Goal: Task Accomplishment & Management: Manage account settings

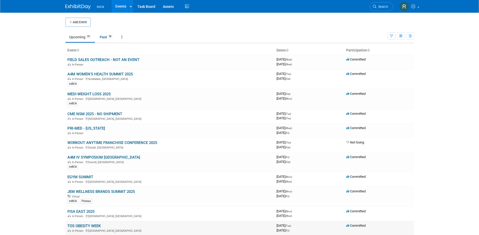
click at [93, 227] on link "TOS OBESITY WEEK" at bounding box center [83, 226] width 33 height 5
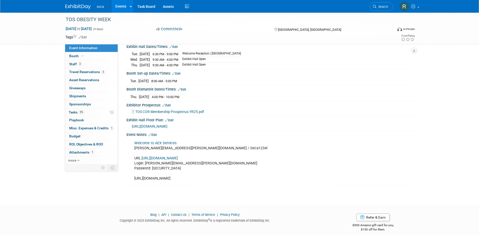
scroll to position [62, 0]
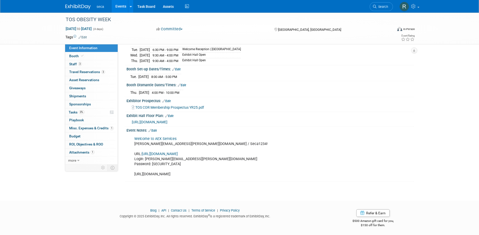
click at [156, 129] on link "Edit" at bounding box center [152, 131] width 8 height 4
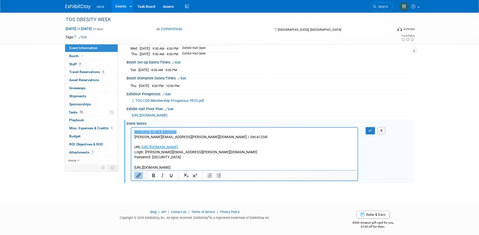
scroll to position [70, 0]
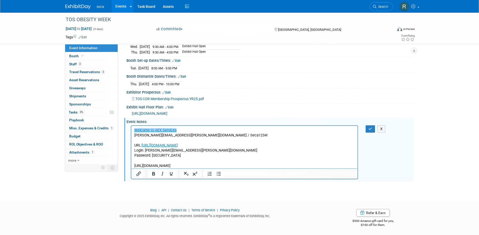
click at [262, 166] on p "﻿Welcome to AEX Services rachel.jordan@seca.com / Seca1234! URL: https://ow25.e…" at bounding box center [244, 148] width 221 height 41
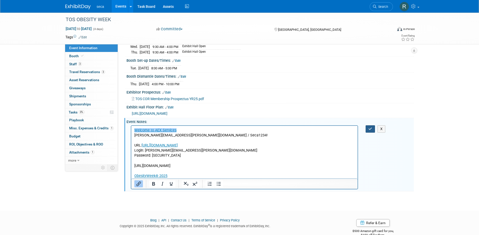
click at [369, 127] on icon "button" at bounding box center [370, 129] width 4 height 4
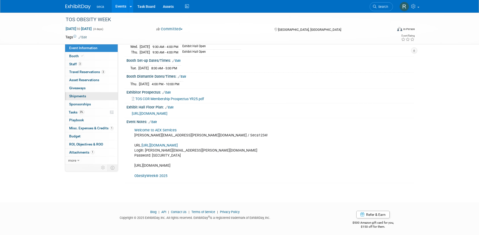
drag, startPoint x: 85, startPoint y: 96, endPoint x: 95, endPoint y: 96, distance: 9.8
click at [85, 96] on span "Shipments 0" at bounding box center [77, 96] width 17 height 4
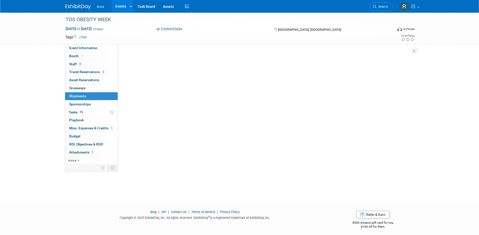
scroll to position [0, 0]
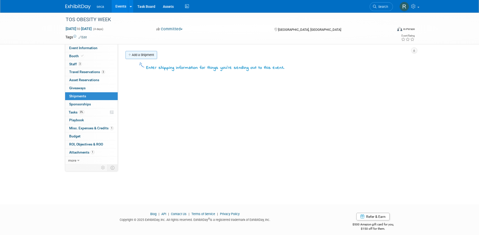
click at [141, 56] on link "Add a Shipment" at bounding box center [141, 55] width 32 height 8
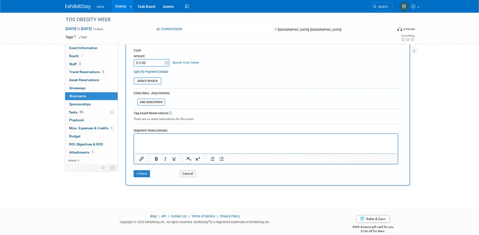
scroll to position [103, 0]
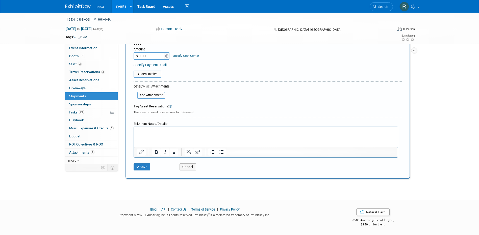
click at [161, 132] on p "Rich Text Area. Press ALT-0 for help." at bounding box center [266, 131] width 258 height 5
click at [200, 132] on p "﻿Obesity Week 11-25.pdf" at bounding box center [266, 131] width 258 height 5
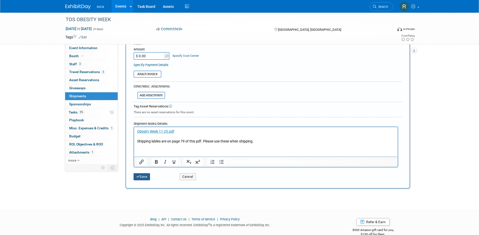
click at [141, 175] on button "Save" at bounding box center [142, 176] width 17 height 7
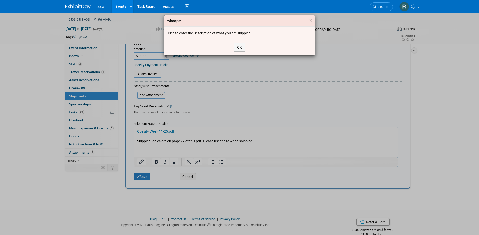
click at [242, 41] on div "OK" at bounding box center [239, 47] width 151 height 16
click at [241, 48] on button "OK" at bounding box center [240, 47] width 12 height 9
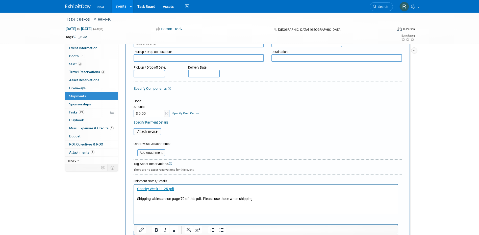
scroll to position [0, 0]
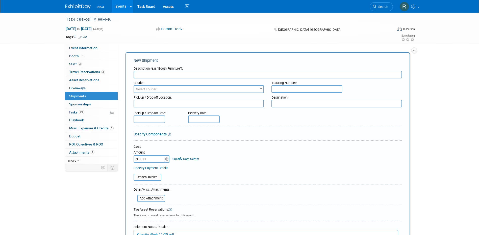
click at [165, 75] on input "text" at bounding box center [268, 75] width 268 height 8
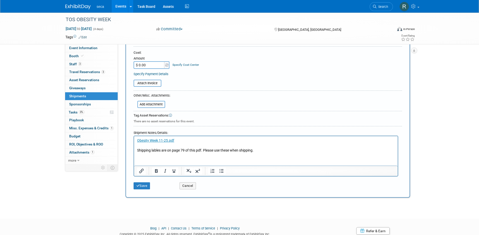
scroll to position [113, 0]
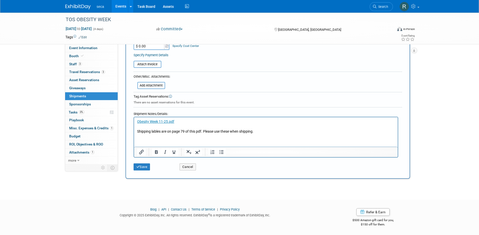
type input "Outbound Shipment: seca Chino to Advanced Warehouse"
drag, startPoint x: 131, startPoint y: 165, endPoint x: 147, endPoint y: 165, distance: 15.4
click at [135, 165] on div "Save" at bounding box center [153, 165] width 46 height 10
click at [147, 165] on button "Save" at bounding box center [142, 167] width 17 height 7
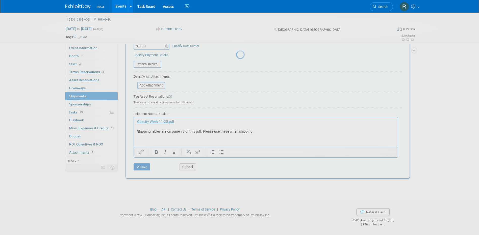
scroll to position [5, 0]
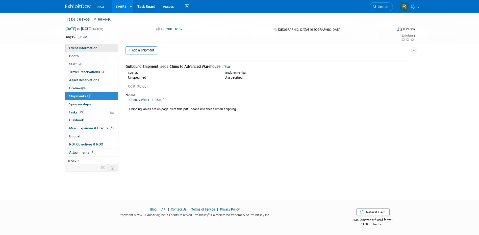
drag, startPoint x: 100, startPoint y: 47, endPoint x: 103, endPoint y: 49, distance: 3.6
click at [100, 47] on link "Event Information" at bounding box center [91, 48] width 52 height 8
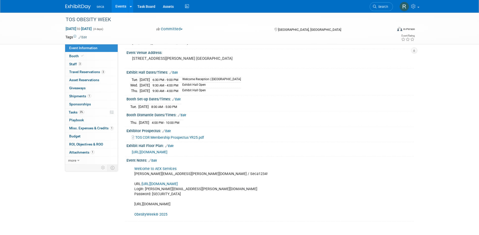
scroll to position [72, 0]
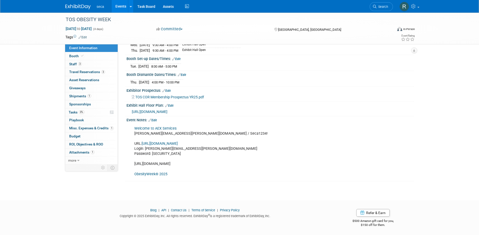
click at [155, 119] on link "Edit" at bounding box center [152, 121] width 8 height 4
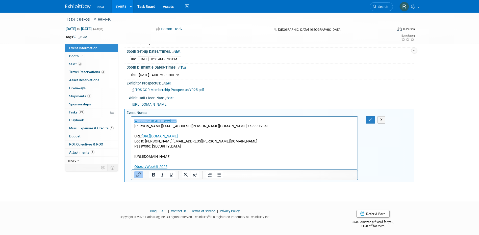
scroll to position [80, 0]
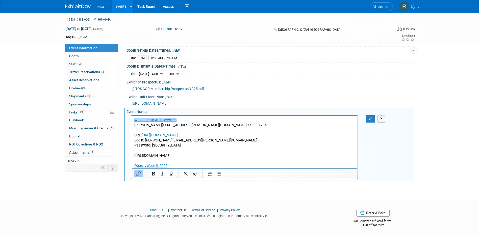
click at [180, 166] on p "﻿Welcome to AEX Services rachel.jordan@seca.com / Seca1234! URL: https://ow25.e…" at bounding box center [244, 143] width 221 height 51
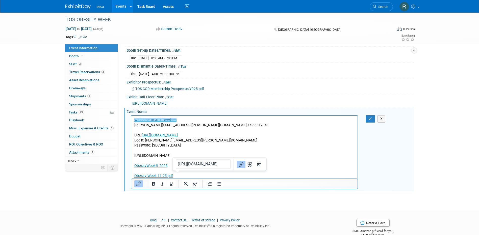
click at [192, 176] on p "Obesity Week 11-25.pdf" at bounding box center [244, 175] width 221 height 5
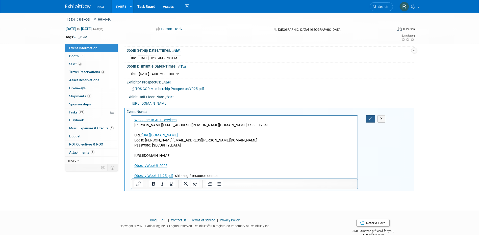
click at [370, 118] on icon "button" at bounding box center [370, 119] width 4 height 4
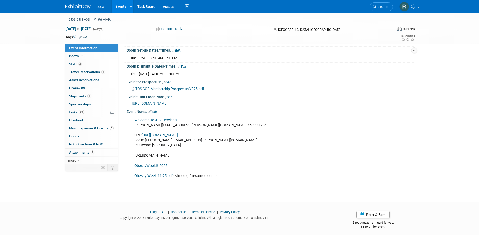
click at [120, 7] on link "Events" at bounding box center [121, 6] width 18 height 13
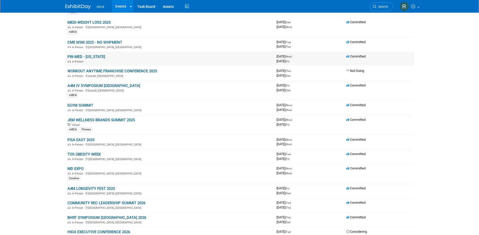
scroll to position [76, 0]
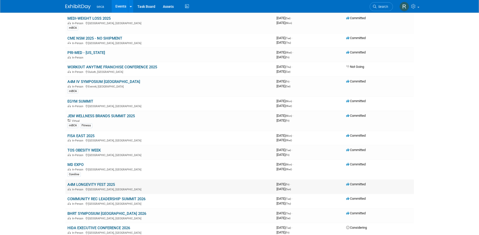
click at [104, 183] on link "A4M LONGEVITY FEST 2025" at bounding box center [90, 184] width 47 height 5
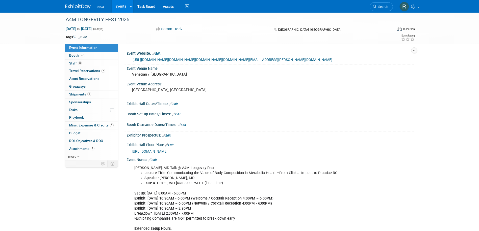
click at [170, 138] on link "Edit" at bounding box center [166, 136] width 8 height 4
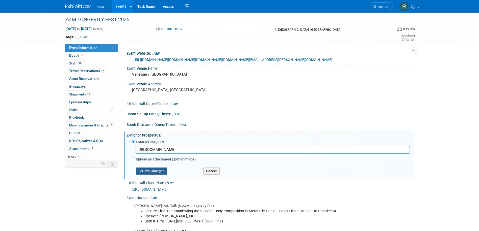
type input "https://www.a4m.com/assets/pdf/2025/exhibit-vegas/WC25_Exhibitor_Prospectus_080…"
click at [150, 175] on button "Save Changes" at bounding box center [151, 171] width 31 height 7
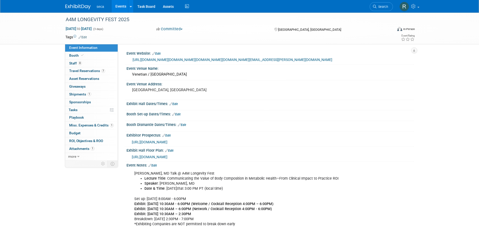
drag, startPoint x: 155, startPoint y: 175, endPoint x: 174, endPoint y: 177, distance: 18.8
click at [155, 168] on link "Edit" at bounding box center [152, 166] width 8 height 4
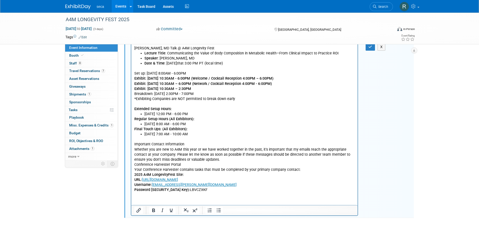
scroll to position [151, 0]
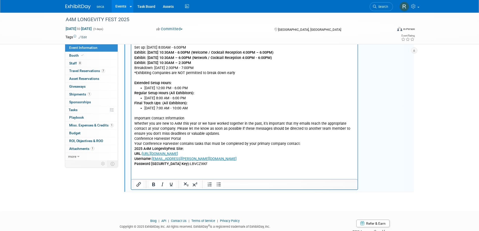
click at [155, 167] on html "Michael Glickman, MD Talk @ A4M Longevity Fest Lecture Title : Communicating th…" at bounding box center [244, 92] width 226 height 149
click at [206, 165] on p "Important Contact Information Whether you are new to A4M this year or we have w…" at bounding box center [244, 139] width 221 height 56
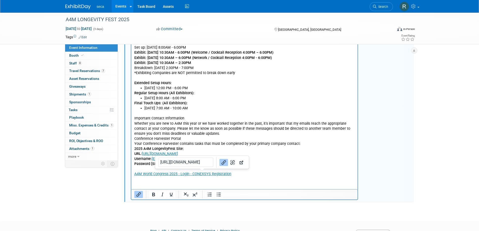
click at [198, 177] on html "Michael Glickman, MD Talk @ A4M Longevity Fest Lecture Title : Communicating th…" at bounding box center [244, 97] width 226 height 159
click at [238, 175] on p "A4M World Congress 2025 - Login - CONEXSYS Registration" at bounding box center [244, 174] width 221 height 5
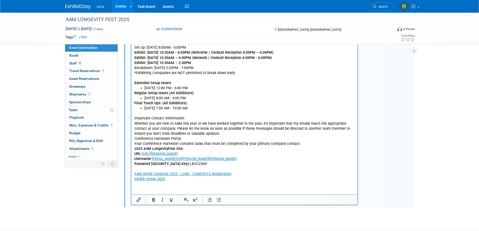
scroll to position [0, 0]
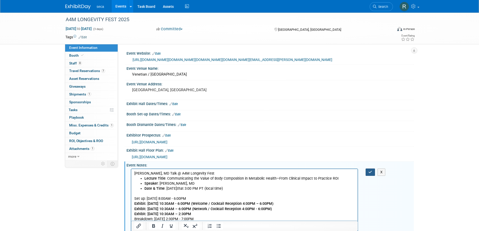
click at [368, 176] on button "button" at bounding box center [369, 172] width 9 height 7
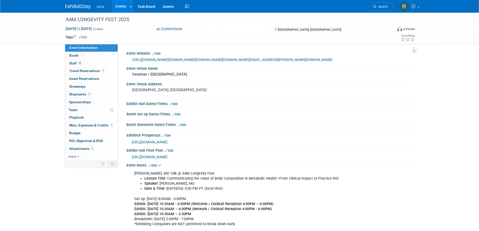
click at [119, 6] on link "Events" at bounding box center [121, 6] width 18 height 13
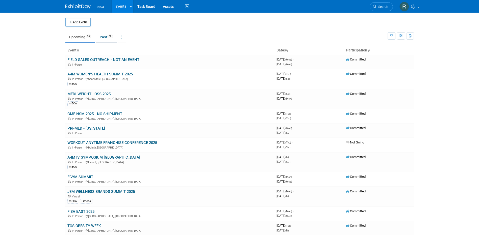
click at [108, 39] on link "Past 58" at bounding box center [106, 37] width 21 height 10
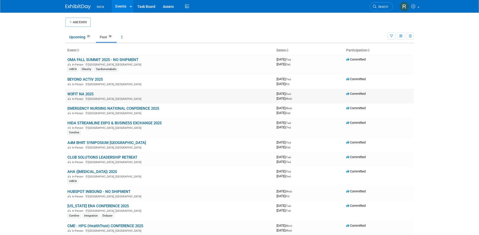
click at [88, 92] on link "W3FIT NA 2025" at bounding box center [80, 94] width 26 height 5
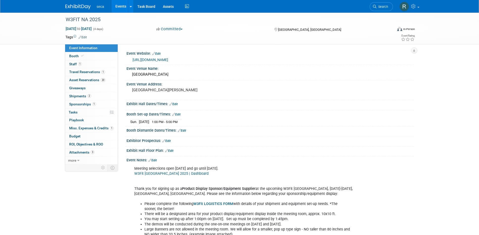
click at [154, 160] on link "Edit" at bounding box center [152, 161] width 8 height 4
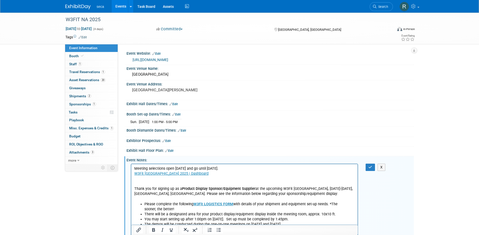
click at [150, 181] on p "Meeting selections open Sept 5 and go until Sept 15. W3Fit North America 2025 |…" at bounding box center [244, 184] width 221 height 36
click at [178, 179] on p "My Orders﻿ Thank you for signing up as a Product Display Sponsor/Equipment Supp…" at bounding box center [244, 188] width 221 height 25
click at [369, 168] on icon "button" at bounding box center [370, 168] width 4 height 4
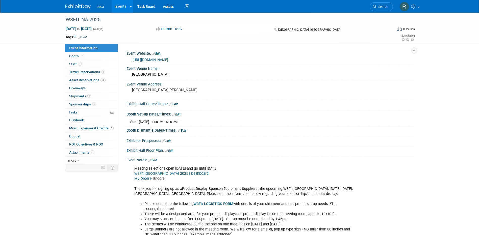
click at [124, 7] on link "Events" at bounding box center [121, 6] width 18 height 13
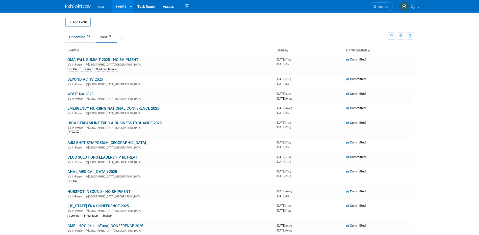
click at [74, 35] on link "Upcoming 35" at bounding box center [80, 37] width 30 height 10
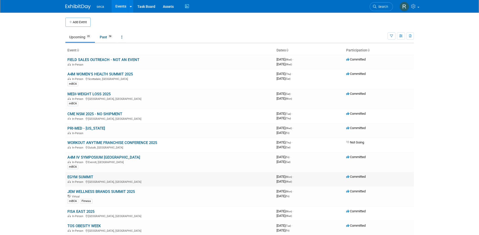
click at [88, 177] on link "EGYM SUMMIT" at bounding box center [80, 177] width 26 height 5
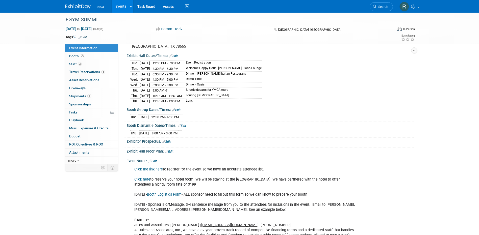
scroll to position [50, 0]
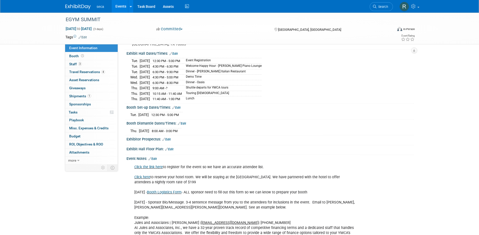
click at [169, 138] on link "Edit" at bounding box center [166, 140] width 8 height 4
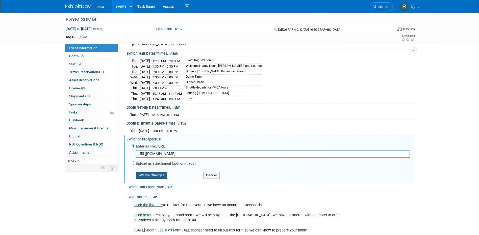
type input "https://docs.google.com/presentation/d/1Mv353XKTCQV-WSigQ-DNCFi4j4ndEueDzo3o7fM…"
click at [155, 173] on button "Save Changes" at bounding box center [151, 175] width 31 height 7
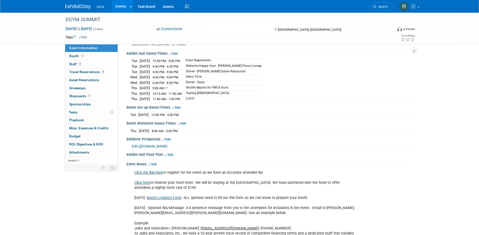
click at [120, 7] on link "Events" at bounding box center [121, 6] width 18 height 13
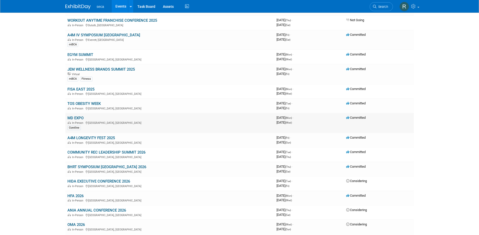
scroll to position [126, 0]
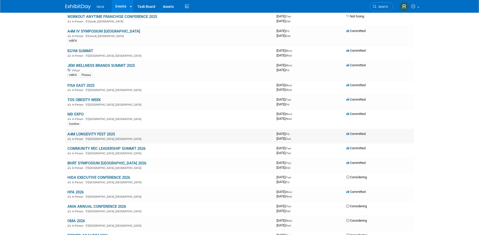
click at [104, 134] on link "A4M LONGEVITY FEST 2025" at bounding box center [90, 134] width 47 height 5
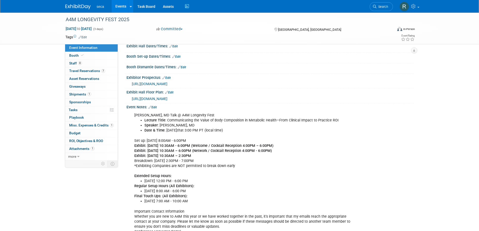
scroll to position [50, 0]
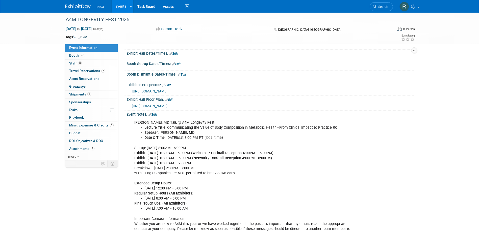
click at [154, 117] on link "Edit" at bounding box center [152, 115] width 8 height 4
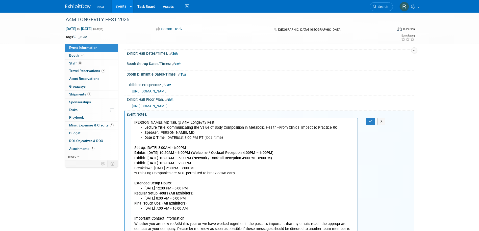
scroll to position [0, 0]
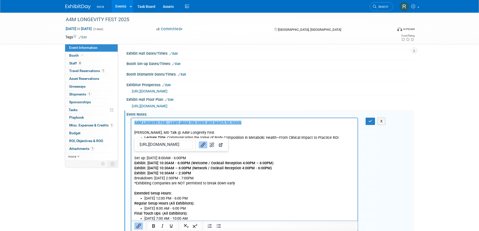
click at [259, 122] on p "﻿A4M Longevity Fest - Learn about the event and search for hotels" at bounding box center [244, 122] width 221 height 5
click at [251, 125] on p "Rich Text Area. Press ALT-0 for help." at bounding box center [244, 127] width 221 height 5
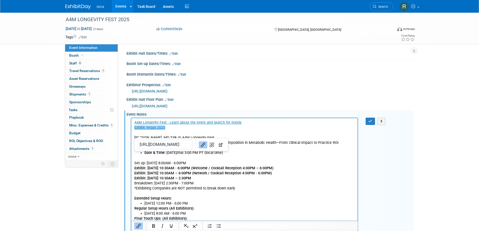
click at [261, 130] on p "Exhibit Vegas 2025﻿" at bounding box center [244, 127] width 221 height 5
click at [369, 125] on button "button" at bounding box center [369, 121] width 9 height 7
